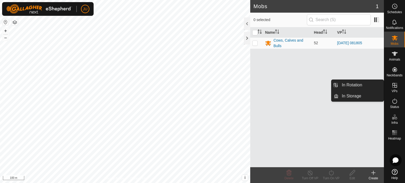
click at [395, 87] on icon at bounding box center [394, 85] width 5 height 5
click at [358, 85] on link "In Rotation" at bounding box center [360, 85] width 45 height 11
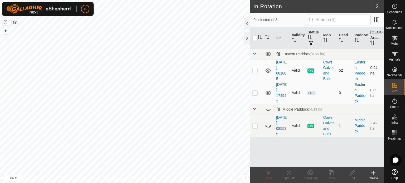
click at [255, 71] on p-checkbox at bounding box center [254, 70] width 5 height 4
checkbox input "true"
click at [262, 141] on div "In Rotation 3 1 selected of 3 VP Validity Status Mob Head Paddock Grazing Area …" at bounding box center [192, 91] width 384 height 183
click at [330, 171] on icon at bounding box center [331, 173] width 7 height 6
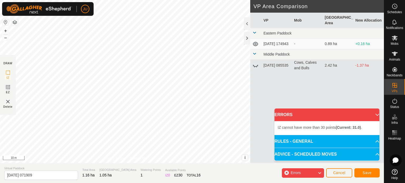
click at [7, 58] on div "DRAW IZ EZ Delete Privacy Policy Contact Us Segment length must be longer than …" at bounding box center [192, 81] width 384 height 163
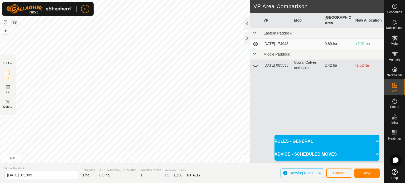
click at [189, 165] on div "DRAW IZ EZ Delete Privacy Policy Contact Us IZ interior angle must be larger th…" at bounding box center [192, 91] width 384 height 183
click at [366, 171] on span "Save" at bounding box center [366, 173] width 9 height 4
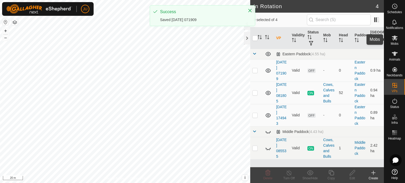
click at [394, 40] on icon at bounding box center [394, 38] width 6 height 6
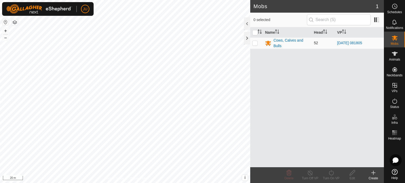
click at [256, 42] on p-checkbox at bounding box center [254, 43] width 5 height 4
checkbox input "true"
click at [332, 174] on icon at bounding box center [331, 173] width 7 height 6
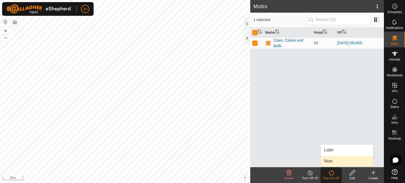
click at [337, 161] on link "Now" at bounding box center [347, 161] width 52 height 11
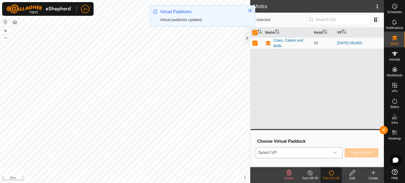
click at [327, 152] on span "Select VP" at bounding box center [292, 153] width 73 height 11
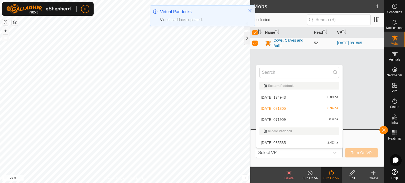
click at [289, 119] on li "[DATE] 071909 0.9 ha" at bounding box center [299, 119] width 86 height 11
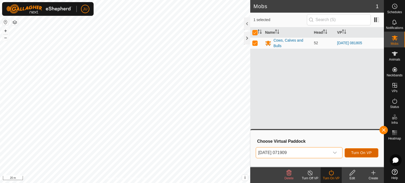
click at [367, 153] on span "Turn On VP" at bounding box center [361, 153] width 21 height 4
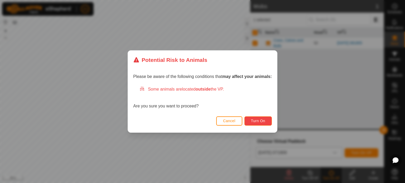
click at [263, 119] on span "Turn On" at bounding box center [258, 121] width 14 height 4
